Goal: Task Accomplishment & Management: Manage account settings

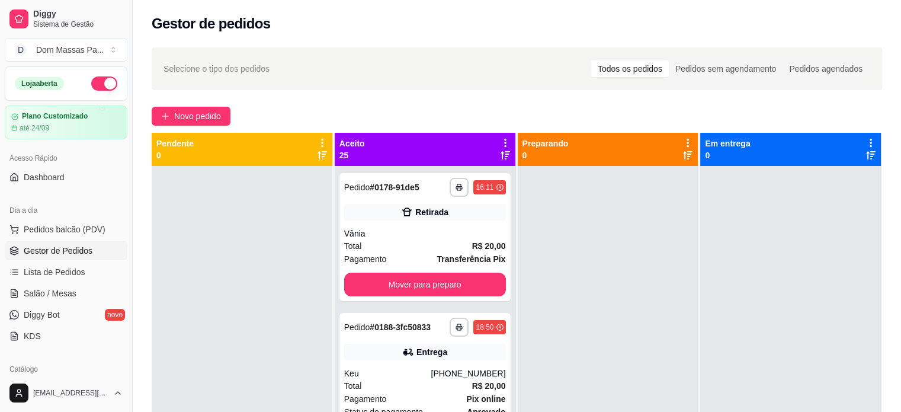
scroll to position [126, 0]
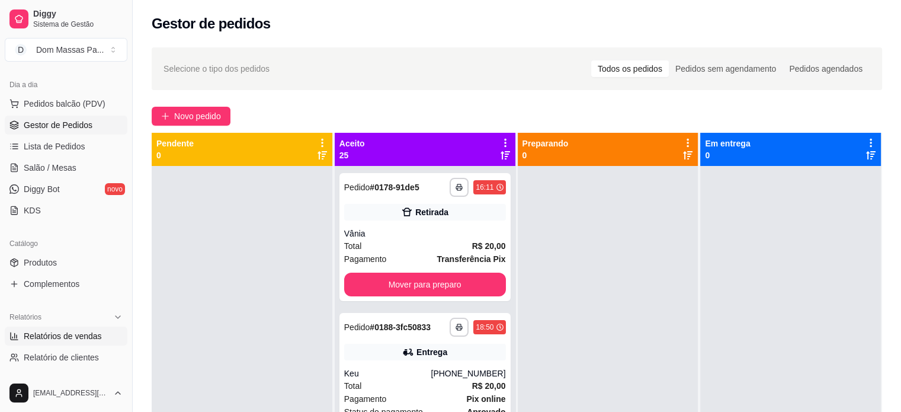
click at [34, 340] on span "Relatórios de vendas" at bounding box center [63, 336] width 78 height 12
select select "ALL"
select select "0"
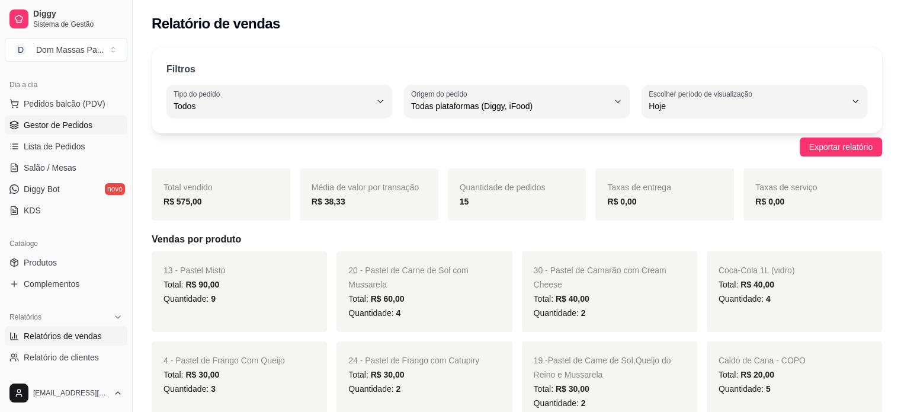
click at [81, 125] on span "Gestor de Pedidos" at bounding box center [58, 125] width 69 height 12
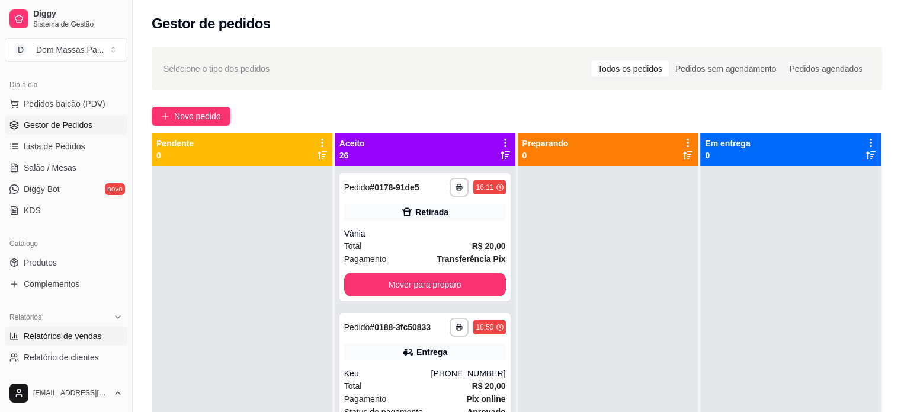
click at [44, 340] on span "Relatórios de vendas" at bounding box center [63, 336] width 78 height 12
select select "ALL"
select select "0"
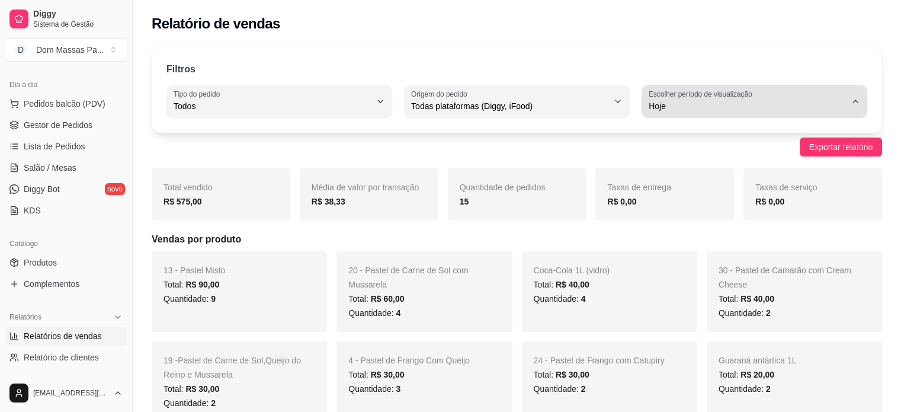
click at [854, 95] on button "Escolher período de visualização Hoje" at bounding box center [754, 101] width 226 height 33
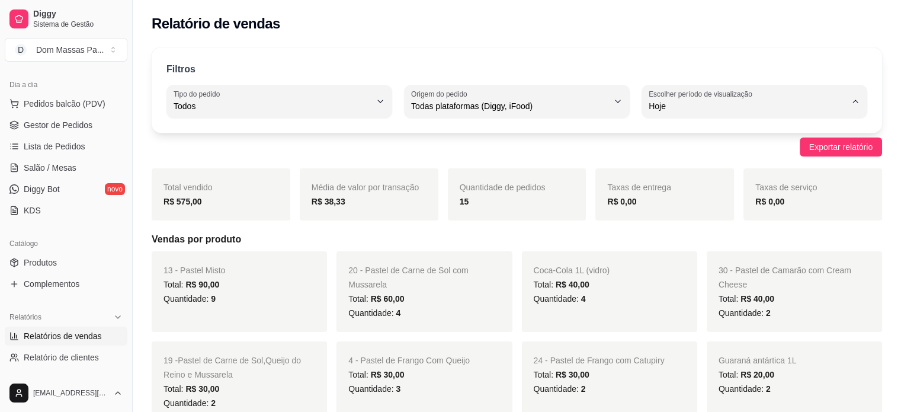
click at [813, 158] on span "Ontem" at bounding box center [748, 152] width 187 height 11
type input "1"
select select "1"
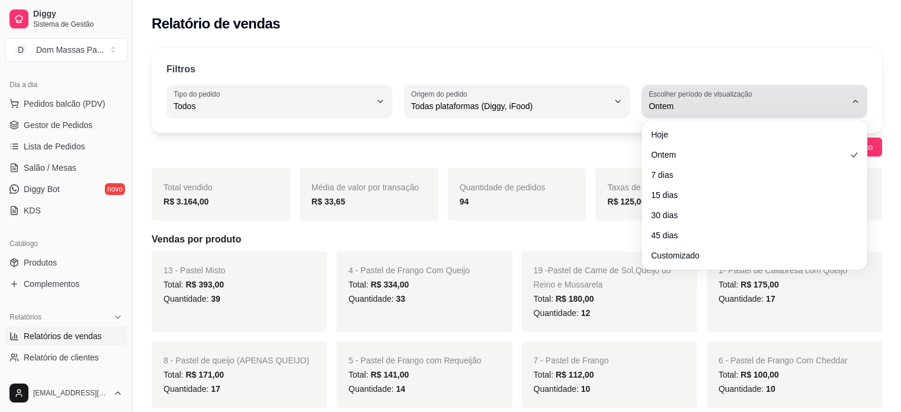
click at [866, 97] on button "Escolher período de visualização Ontem" at bounding box center [754, 101] width 226 height 33
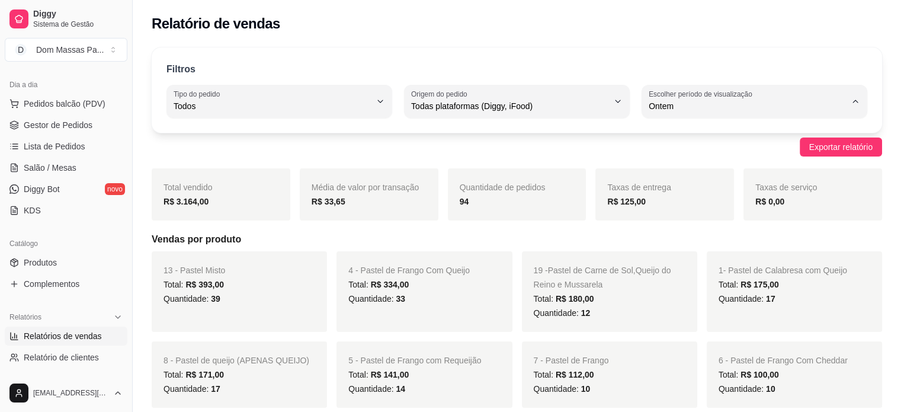
click at [752, 132] on span "Hoje" at bounding box center [748, 133] width 187 height 11
type input "0"
select select "0"
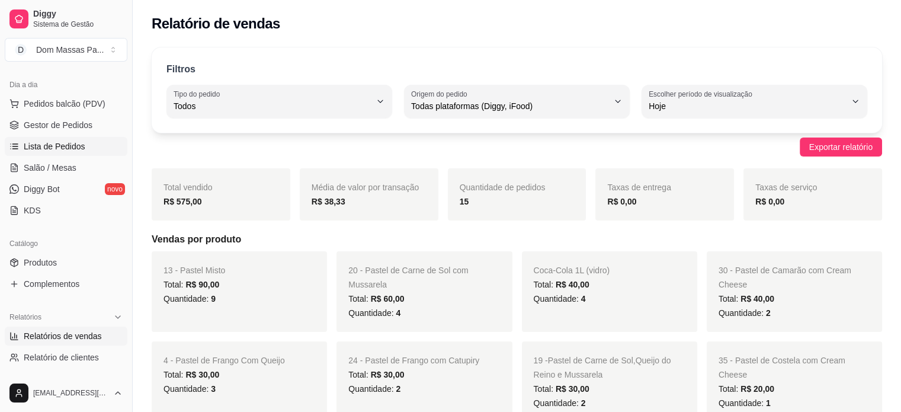
click at [33, 144] on span "Lista de Pedidos" at bounding box center [55, 146] width 62 height 12
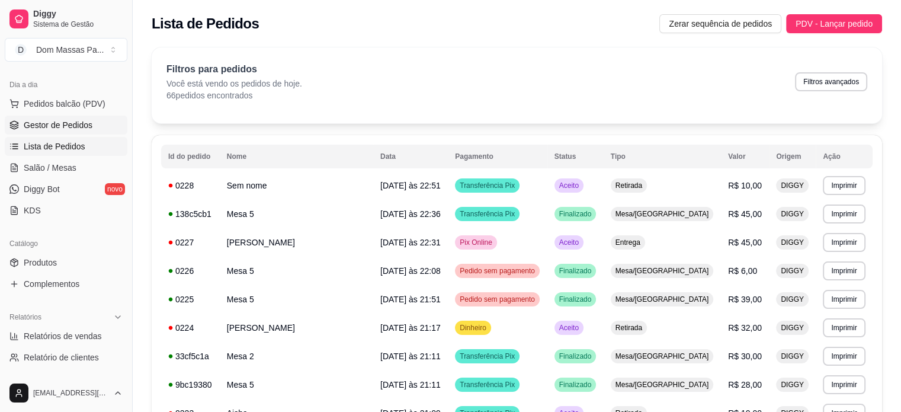
click at [59, 123] on span "Gestor de Pedidos" at bounding box center [58, 125] width 69 height 12
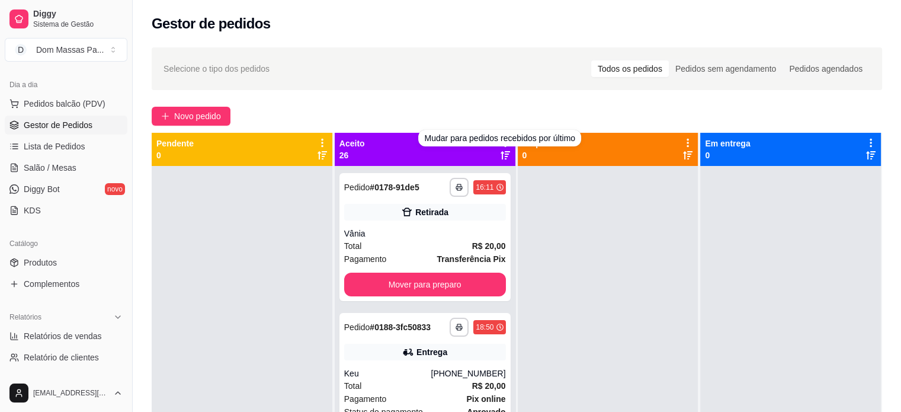
click at [500, 150] on icon at bounding box center [504, 154] width 9 height 9
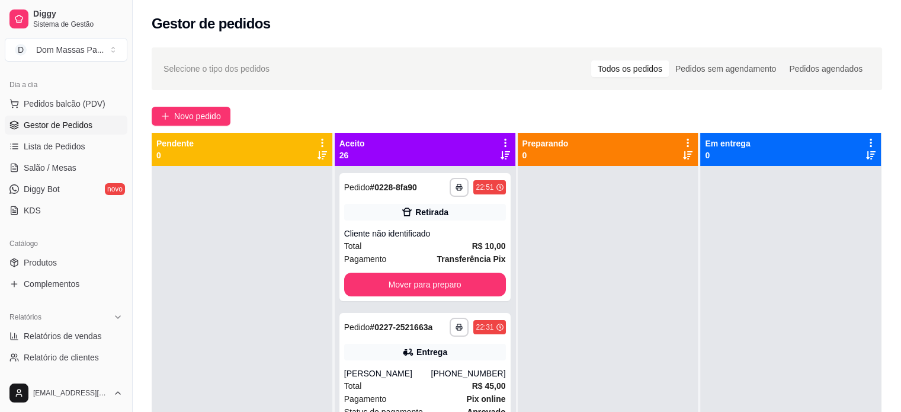
click at [499, 136] on div "Aceito 26" at bounding box center [425, 149] width 181 height 33
click at [500, 144] on icon at bounding box center [505, 142] width 11 height 11
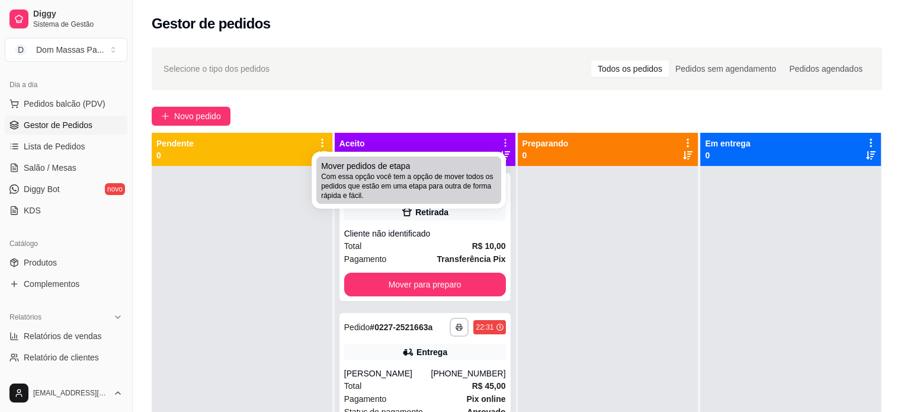
click at [451, 192] on span "Com essa opção você tem a opção de mover todos os pedidos que estão em uma etap…" at bounding box center [408, 186] width 175 height 28
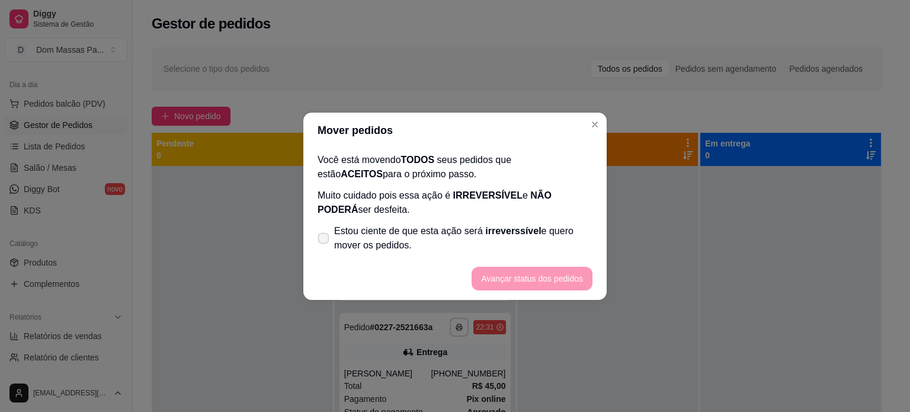
click at [322, 235] on icon at bounding box center [323, 238] width 9 height 7
click at [322, 240] on input "Estou ciente de que esta ação será irreverssível e quero mover os pedidos." at bounding box center [321, 244] width 8 height 8
checkbox input "true"
click at [518, 275] on button "Avançar status dos pedidos" at bounding box center [531, 279] width 121 height 24
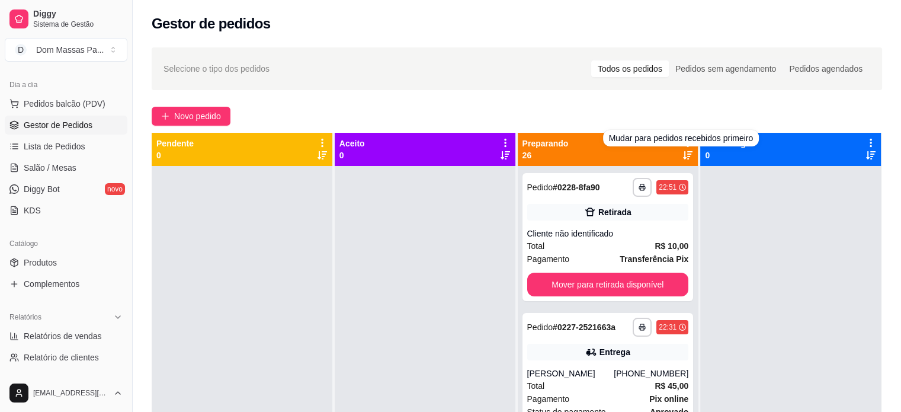
click at [683, 154] on icon at bounding box center [687, 154] width 9 height 9
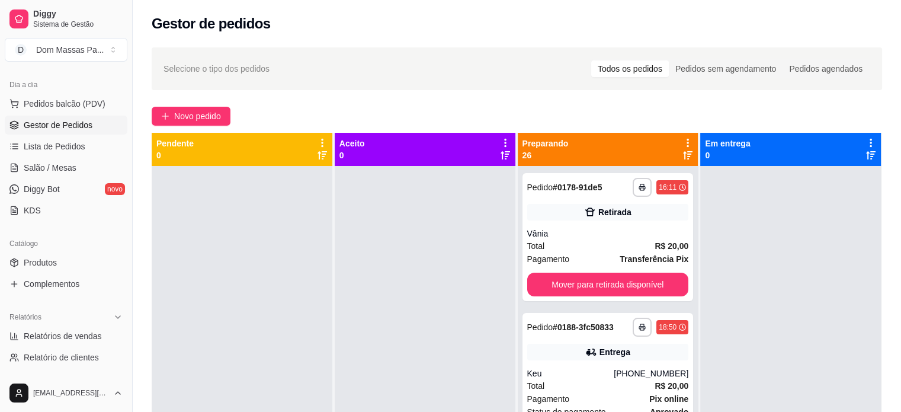
click at [686, 146] on icon at bounding box center [687, 143] width 2 height 8
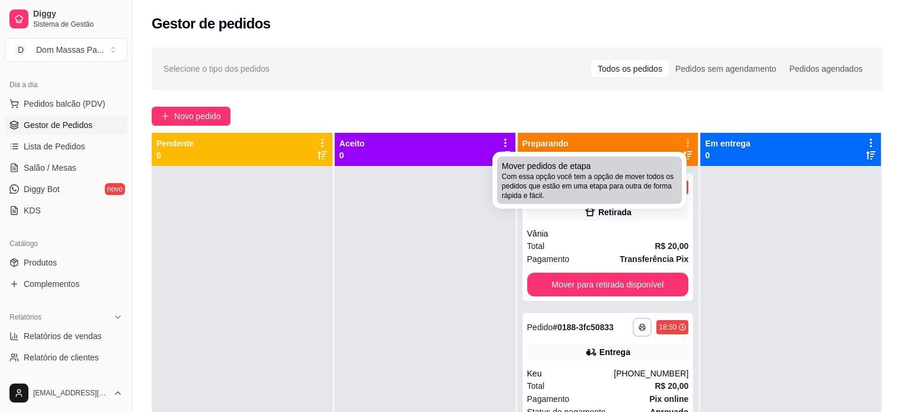
click at [668, 172] on span "Com essa opção você tem a opção de mover todos os pedidos que estão em uma etap…" at bounding box center [589, 186] width 175 height 28
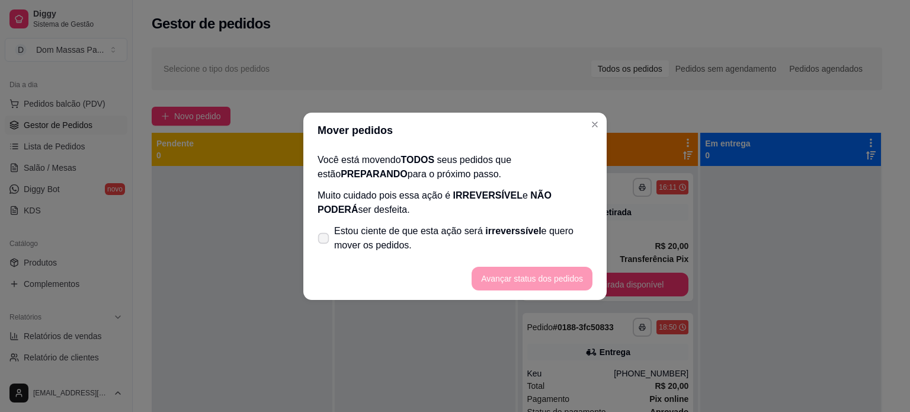
click at [319, 237] on icon at bounding box center [323, 238] width 9 height 7
click at [319, 240] on input "Estou ciente de que esta ação será irreverssível e quero mover os pedidos." at bounding box center [321, 244] width 8 height 8
checkbox input "true"
click at [498, 275] on button "Avançar status dos pedidos" at bounding box center [531, 278] width 117 height 23
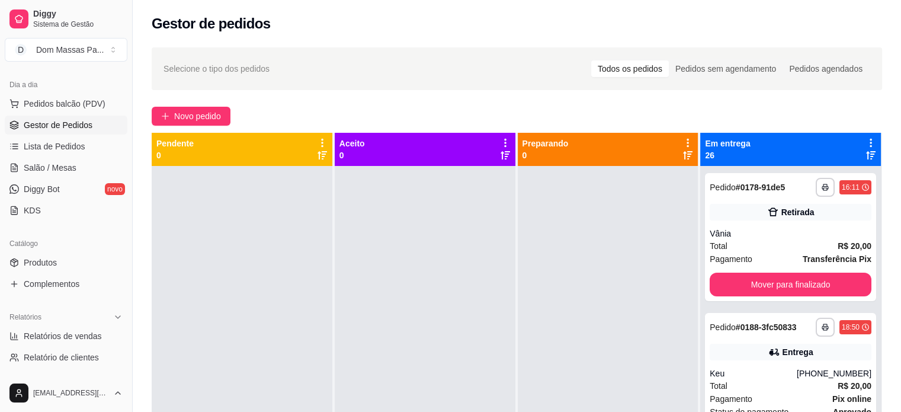
click at [866, 153] on icon at bounding box center [870, 154] width 9 height 9
click at [865, 143] on icon at bounding box center [870, 142] width 11 height 11
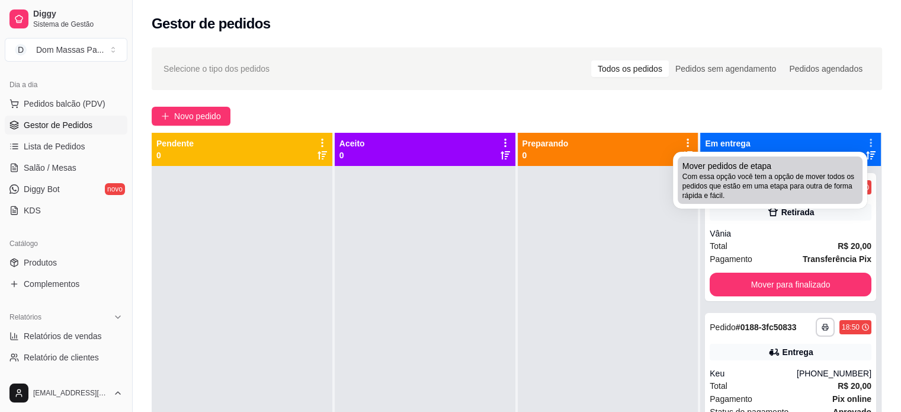
click at [823, 176] on span "Com essa opção você tem a opção de mover todos os pedidos que estão em uma etap…" at bounding box center [769, 186] width 175 height 28
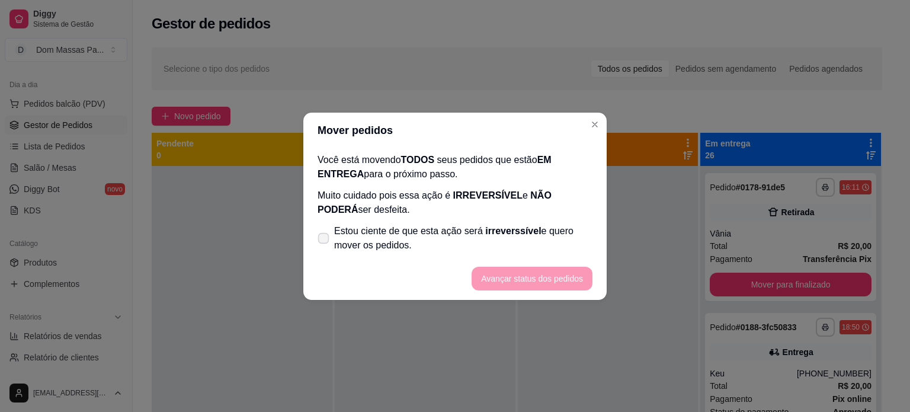
click at [322, 232] on span at bounding box center [323, 237] width 11 height 11
click at [322, 240] on input "Estou ciente de que esta ação será irreverssível e quero mover os pedidos." at bounding box center [321, 244] width 8 height 8
checkbox input "true"
click at [526, 277] on button "Avançar status dos pedidos" at bounding box center [531, 278] width 117 height 23
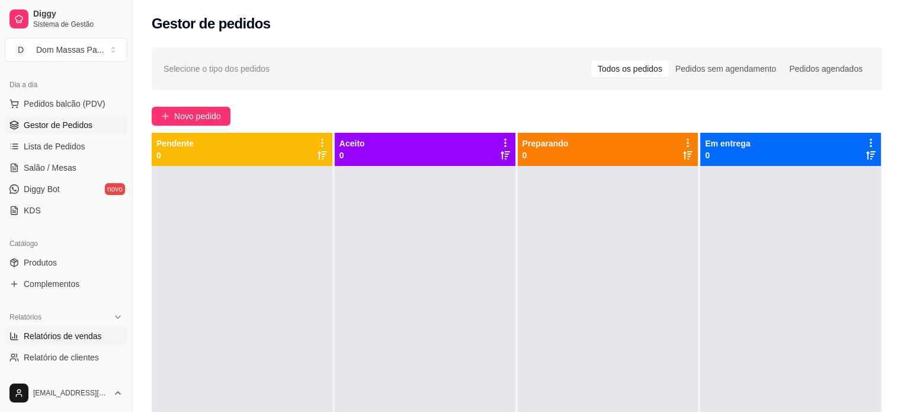
click at [58, 332] on span "Relatórios de vendas" at bounding box center [63, 336] width 78 height 12
select select "ALL"
select select "0"
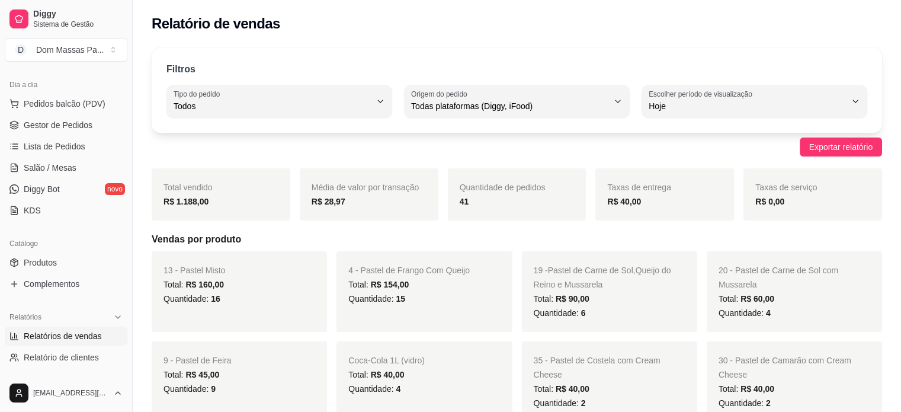
click at [88, 326] on link "Relatórios de vendas" at bounding box center [66, 335] width 123 height 19
click at [92, 331] on span "Relatórios de vendas" at bounding box center [63, 336] width 78 height 12
click at [824, 80] on div "Filtros ALL Tipo do pedido Todos Entrega Retirada Mesa Consumo local Tipo do pe…" at bounding box center [517, 89] width 730 height 85
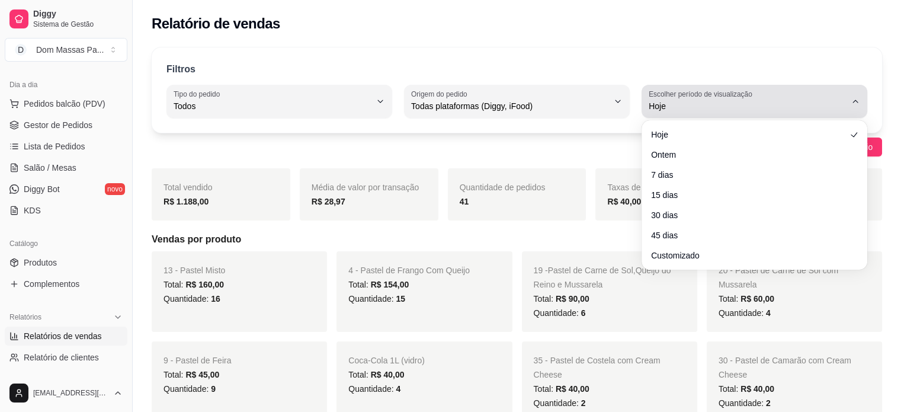
click at [827, 101] on span "Hoje" at bounding box center [746, 106] width 197 height 12
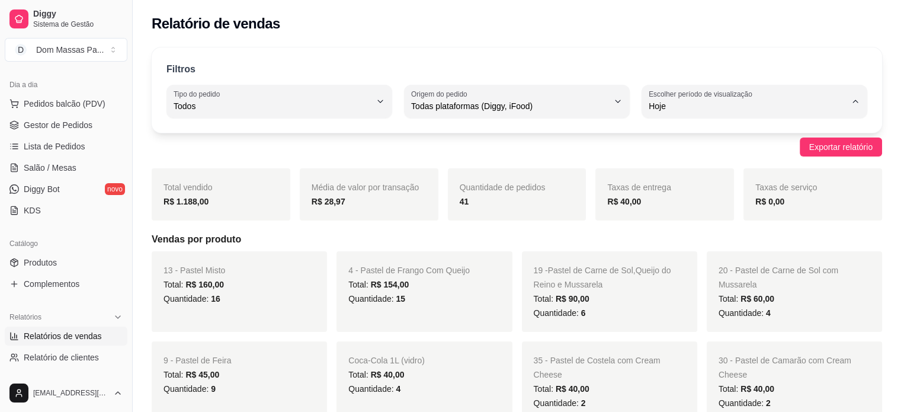
click at [803, 146] on li "Ontem" at bounding box center [753, 153] width 207 height 18
type input "1"
select select "1"
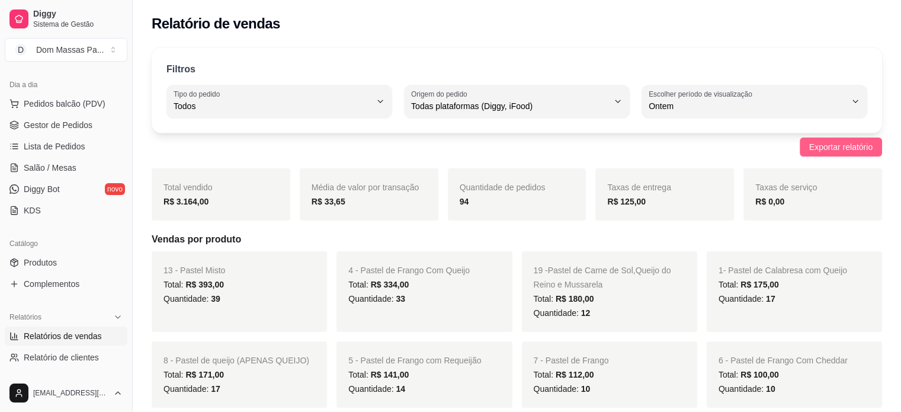
click at [832, 139] on button "Exportar relatório" at bounding box center [841, 146] width 82 height 19
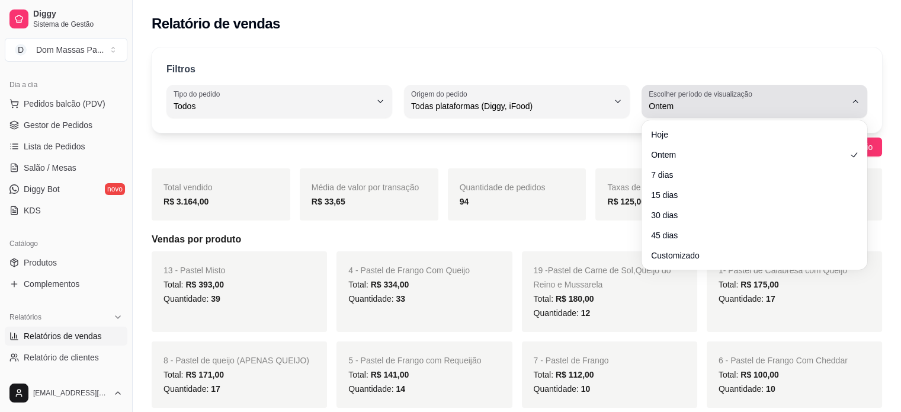
click at [853, 99] on icon "button" at bounding box center [854, 101] width 9 height 9
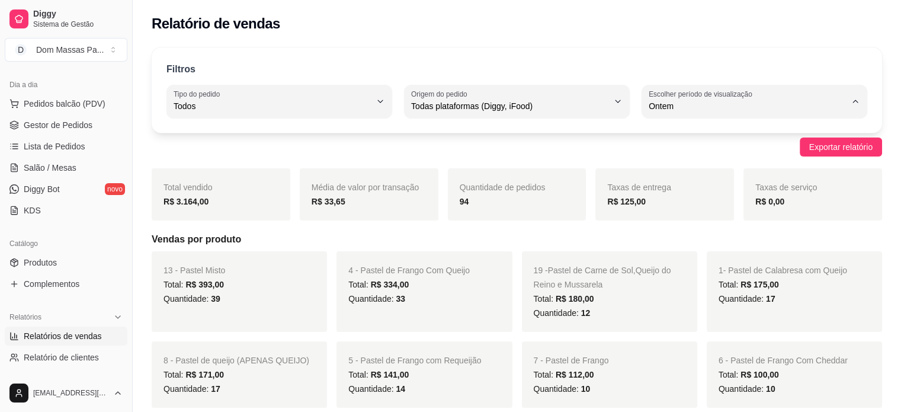
click at [813, 131] on span "Hoje" at bounding box center [748, 133] width 187 height 11
type input "0"
select select "0"
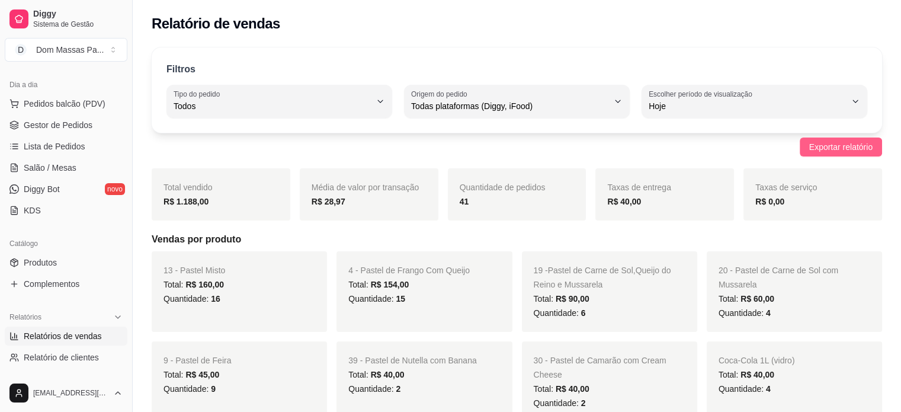
click at [863, 144] on span "Exportar relatório" at bounding box center [840, 146] width 63 height 13
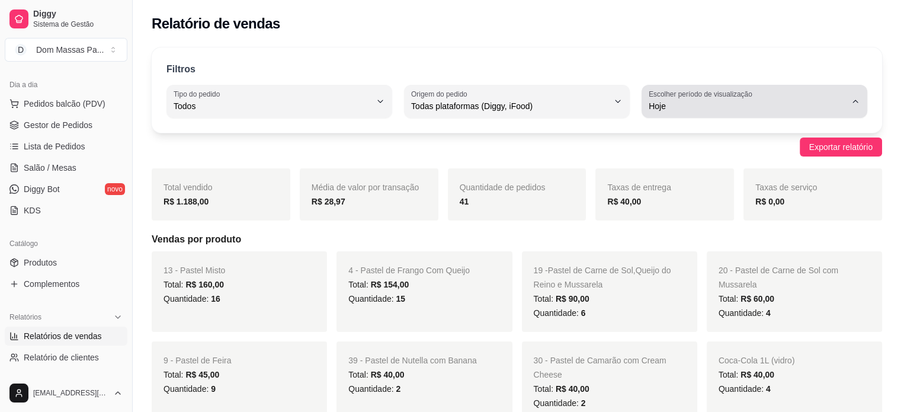
click at [857, 98] on icon "button" at bounding box center [854, 101] width 9 height 9
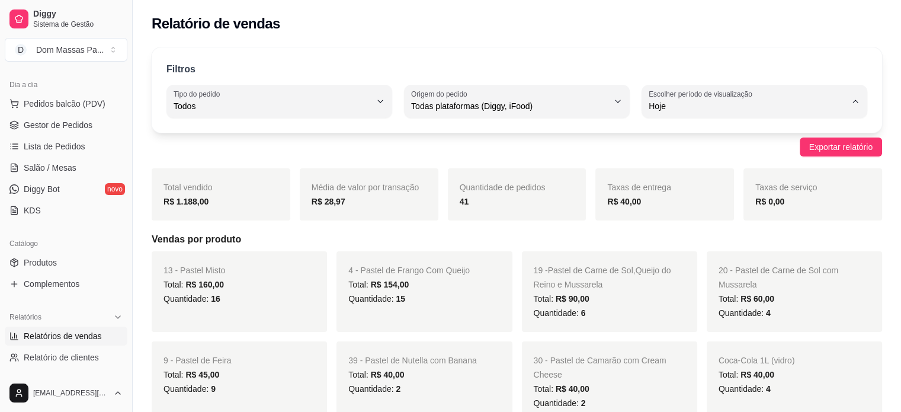
click at [784, 156] on span "Ontem" at bounding box center [748, 152] width 187 height 11
type input "1"
select select "1"
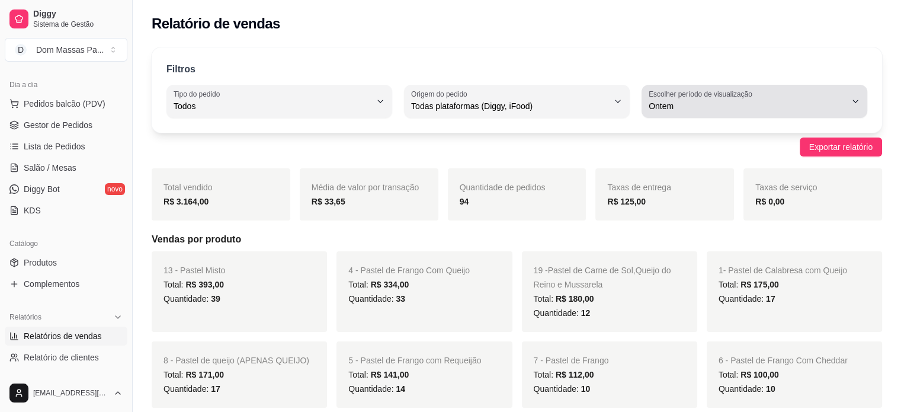
click at [855, 99] on icon "button" at bounding box center [854, 101] width 9 height 9
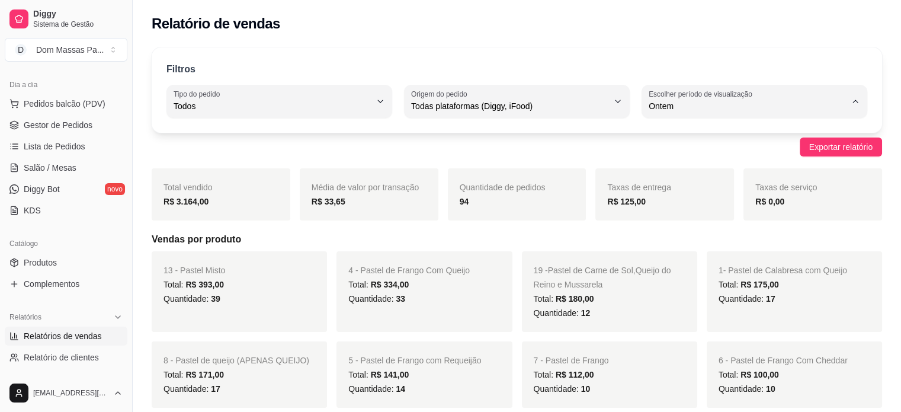
click at [779, 139] on span "Hoje" at bounding box center [748, 133] width 187 height 11
type input "0"
select select "0"
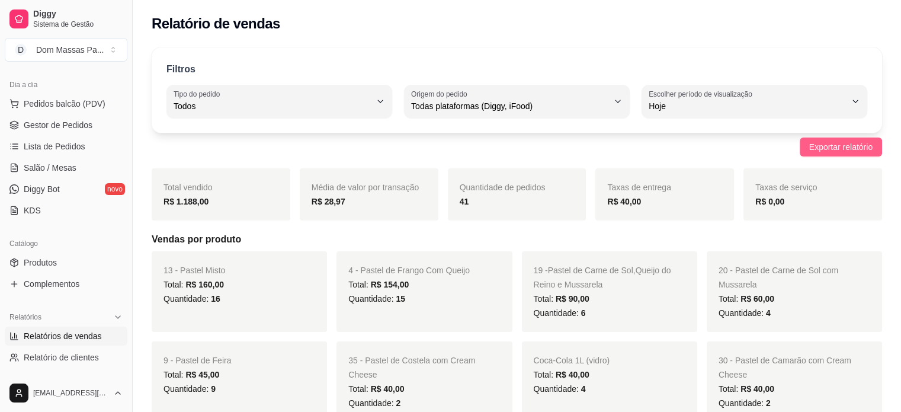
click at [817, 144] on span "Exportar relatório" at bounding box center [840, 146] width 63 height 13
click at [69, 125] on span "Gestor de Pedidos" at bounding box center [58, 125] width 69 height 12
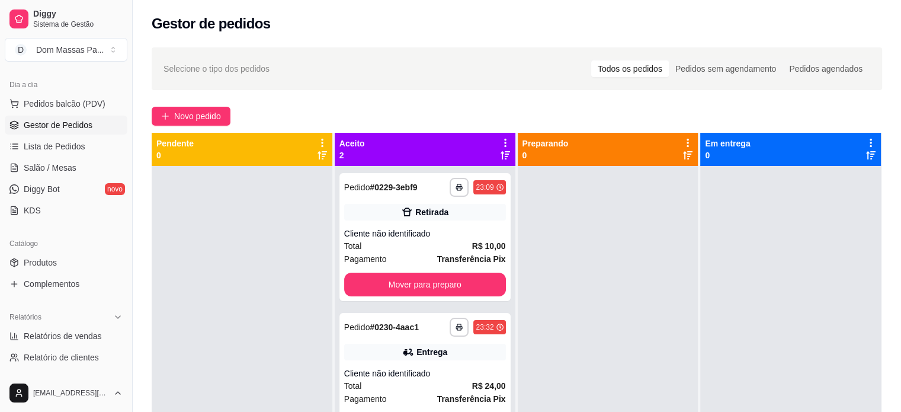
click at [483, 149] on div "Aceito 2" at bounding box center [424, 149] width 171 height 24
click at [502, 141] on icon at bounding box center [505, 142] width 11 height 11
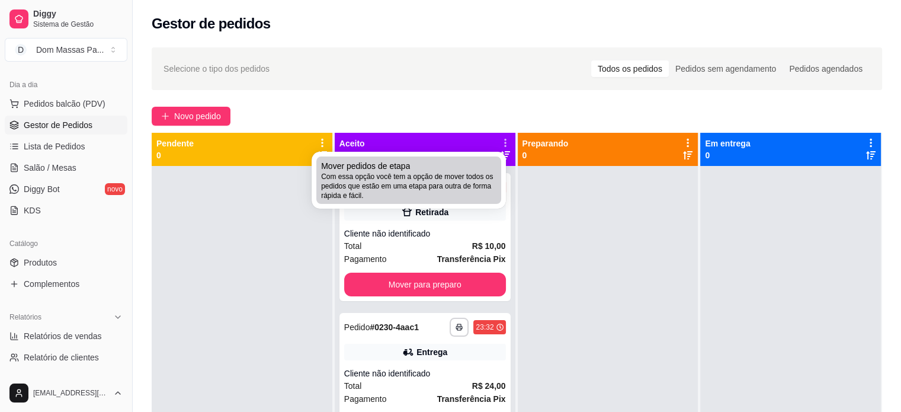
click at [496, 172] on span "Com essa opção você tem a opção de mover todos os pedidos que estão em uma etap…" at bounding box center [408, 186] width 175 height 28
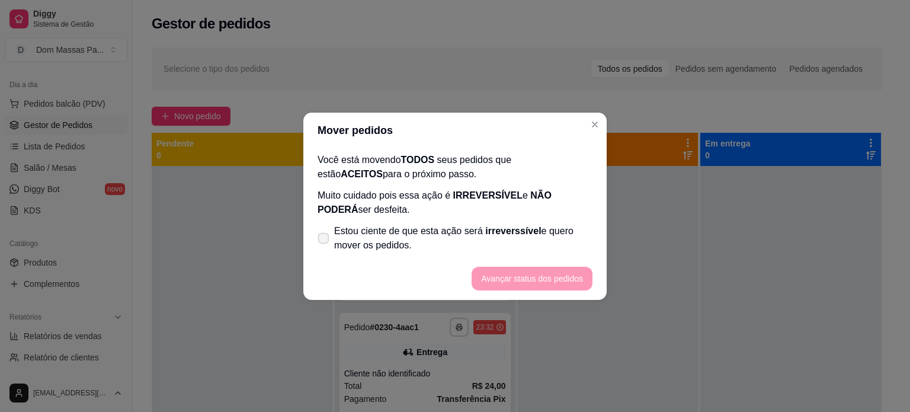
click at [407, 242] on span "Estou ciente de que esta ação será irreverssível e quero mover os pedidos." at bounding box center [463, 238] width 258 height 28
click at [325, 242] on input "Estou ciente de que esta ação será irreverssível e quero mover os pedidos." at bounding box center [321, 244] width 8 height 8
checkbox input "true"
click at [480, 277] on button "Avançar status dos pedidos" at bounding box center [531, 278] width 117 height 23
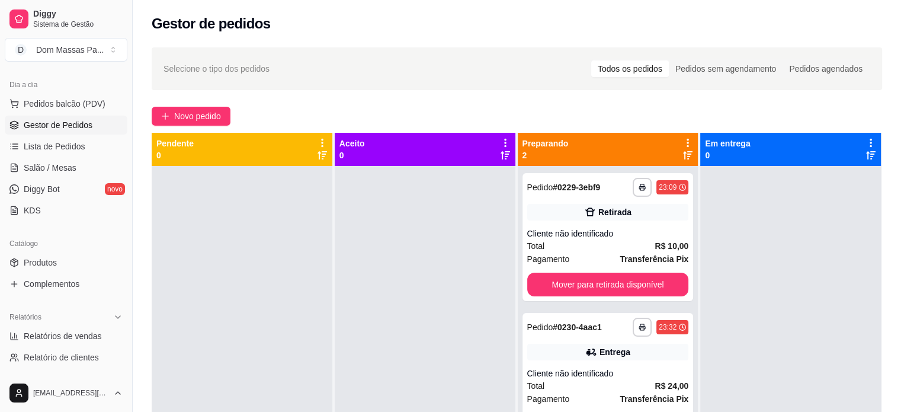
click at [682, 144] on icon at bounding box center [687, 142] width 11 height 11
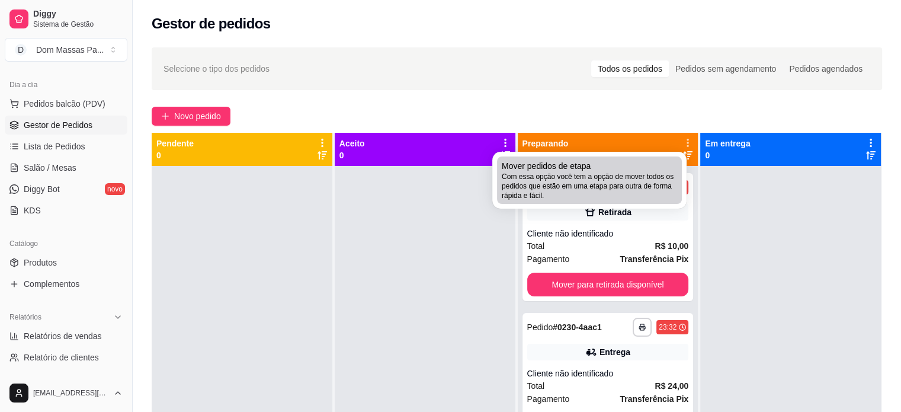
click at [662, 176] on span "Com essa opção você tem a opção de mover todos os pedidos que estão em uma etap…" at bounding box center [589, 186] width 175 height 28
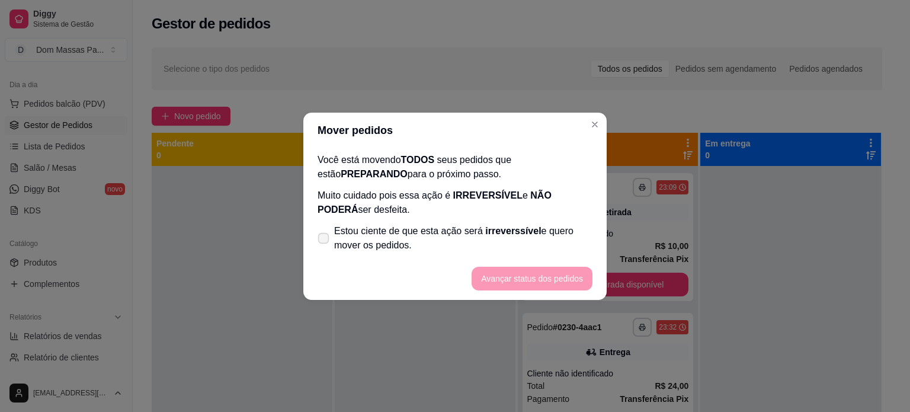
click at [545, 233] on span "Estou ciente de que esta ação será irreverssível e quero mover os pedidos." at bounding box center [463, 238] width 258 height 28
click at [325, 240] on input "Estou ciente de que esta ação será irreverssível e quero mover os pedidos." at bounding box center [321, 244] width 8 height 8
checkbox input "true"
click at [534, 277] on button "Avançar status dos pedidos" at bounding box center [531, 278] width 117 height 23
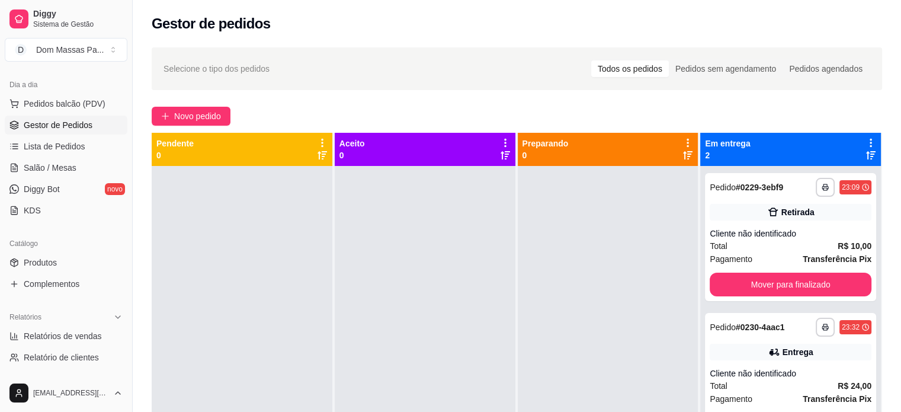
click at [865, 145] on icon at bounding box center [870, 142] width 11 height 11
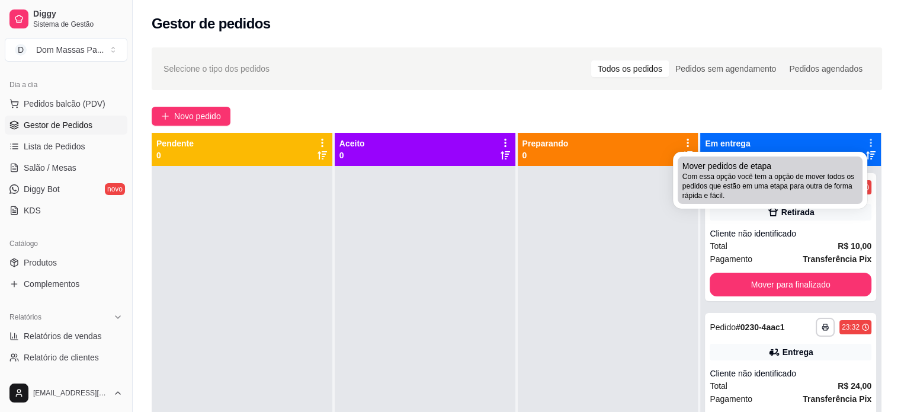
click at [849, 168] on div "Mover pedidos de etapa Com essa opção você tem a opção de mover todos os pedido…" at bounding box center [769, 180] width 175 height 40
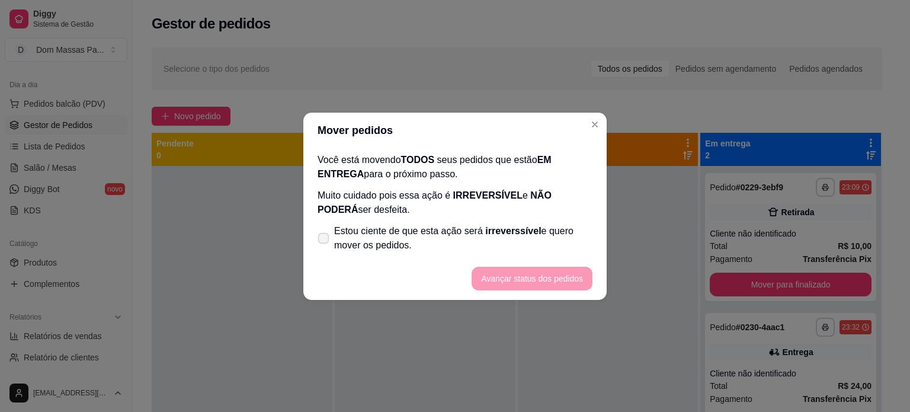
click at [495, 239] on span "Estou ciente de que esta ação será irreverssível e quero mover os pedidos." at bounding box center [463, 238] width 258 height 28
click at [325, 240] on input "Estou ciente de que esta ação será irreverssível e quero mover os pedidos." at bounding box center [321, 244] width 8 height 8
checkbox input "true"
click at [499, 267] on button "Avançar status dos pedidos" at bounding box center [531, 278] width 117 height 23
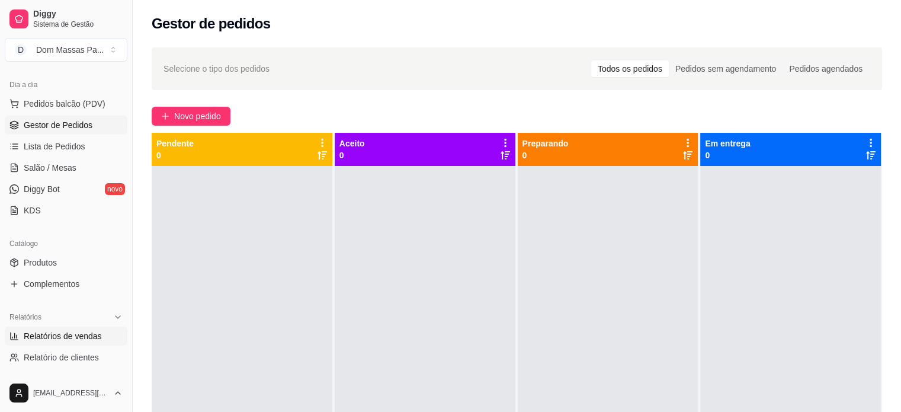
click at [66, 338] on span "Relatórios de vendas" at bounding box center [63, 336] width 78 height 12
select select "ALL"
select select "0"
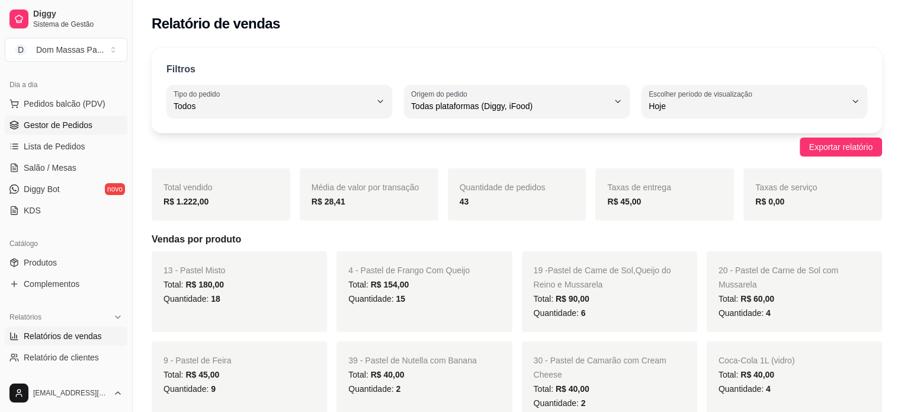
click at [39, 120] on span "Gestor de Pedidos" at bounding box center [58, 125] width 69 height 12
